Goal: Check status: Check status

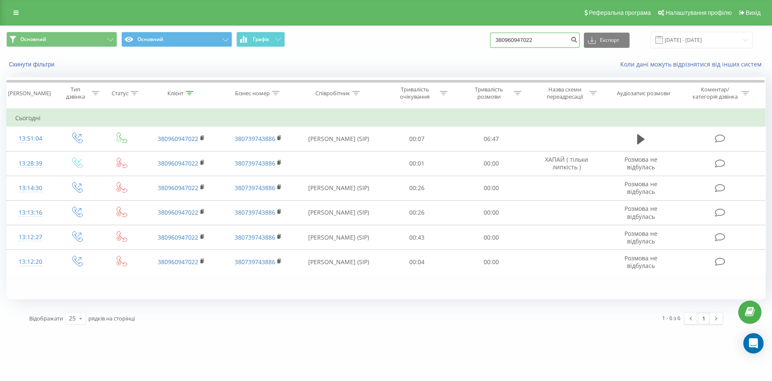
drag, startPoint x: 552, startPoint y: 40, endPoint x: 428, endPoint y: 32, distance: 124.2
click at [428, 32] on div "Основний Основний Графік 380960947022 Експорт .csv .xls .xlsx [DATE] - [DATE]" at bounding box center [386, 40] width 760 height 16
paste input "0976927693"
type input "0976927693"
click at [578, 41] on icon "submit" at bounding box center [574, 38] width 7 height 5
